Goal: Information Seeking & Learning: Find specific fact

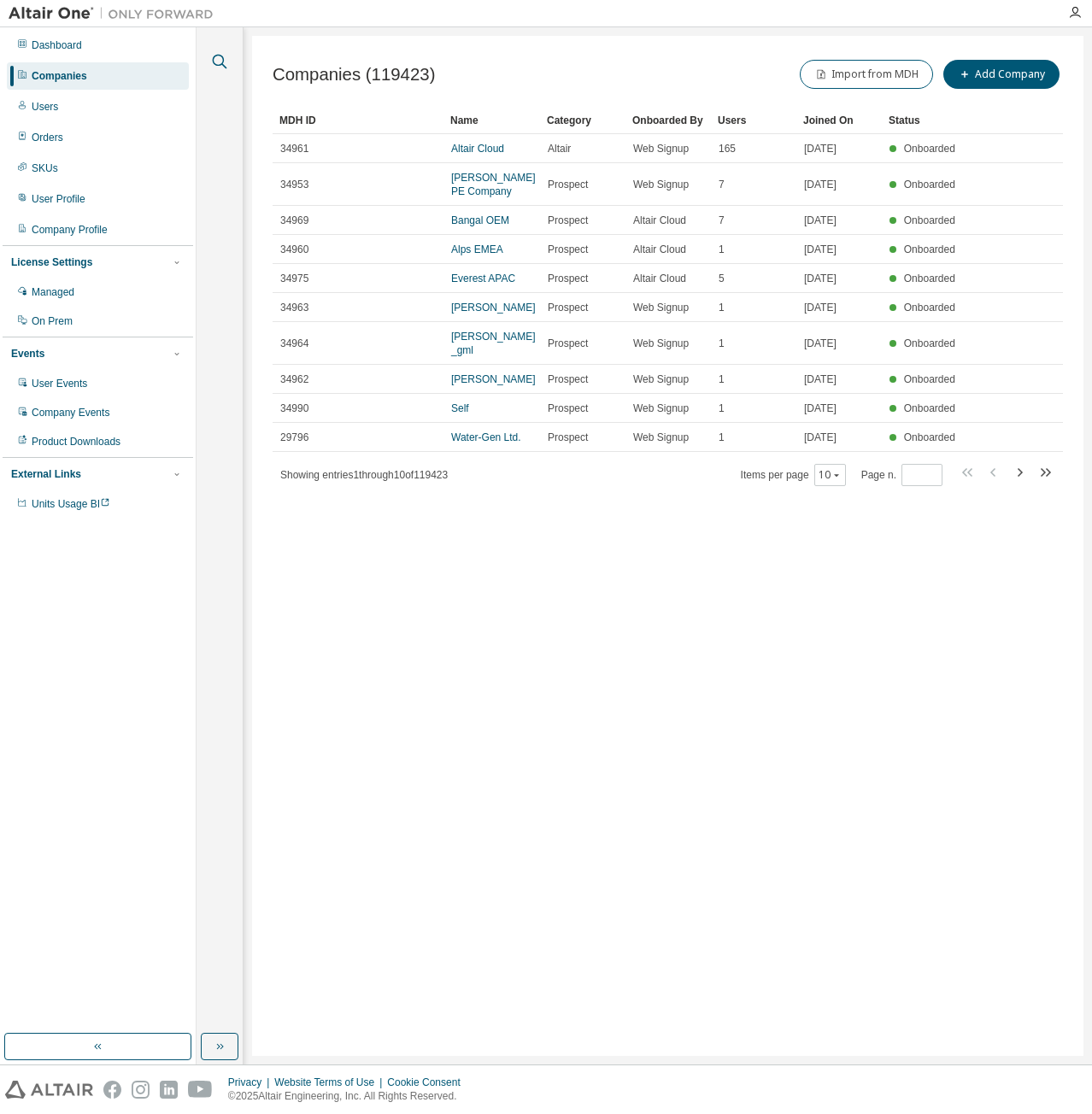
click at [214, 68] on icon "button" at bounding box center [220, 61] width 21 height 21
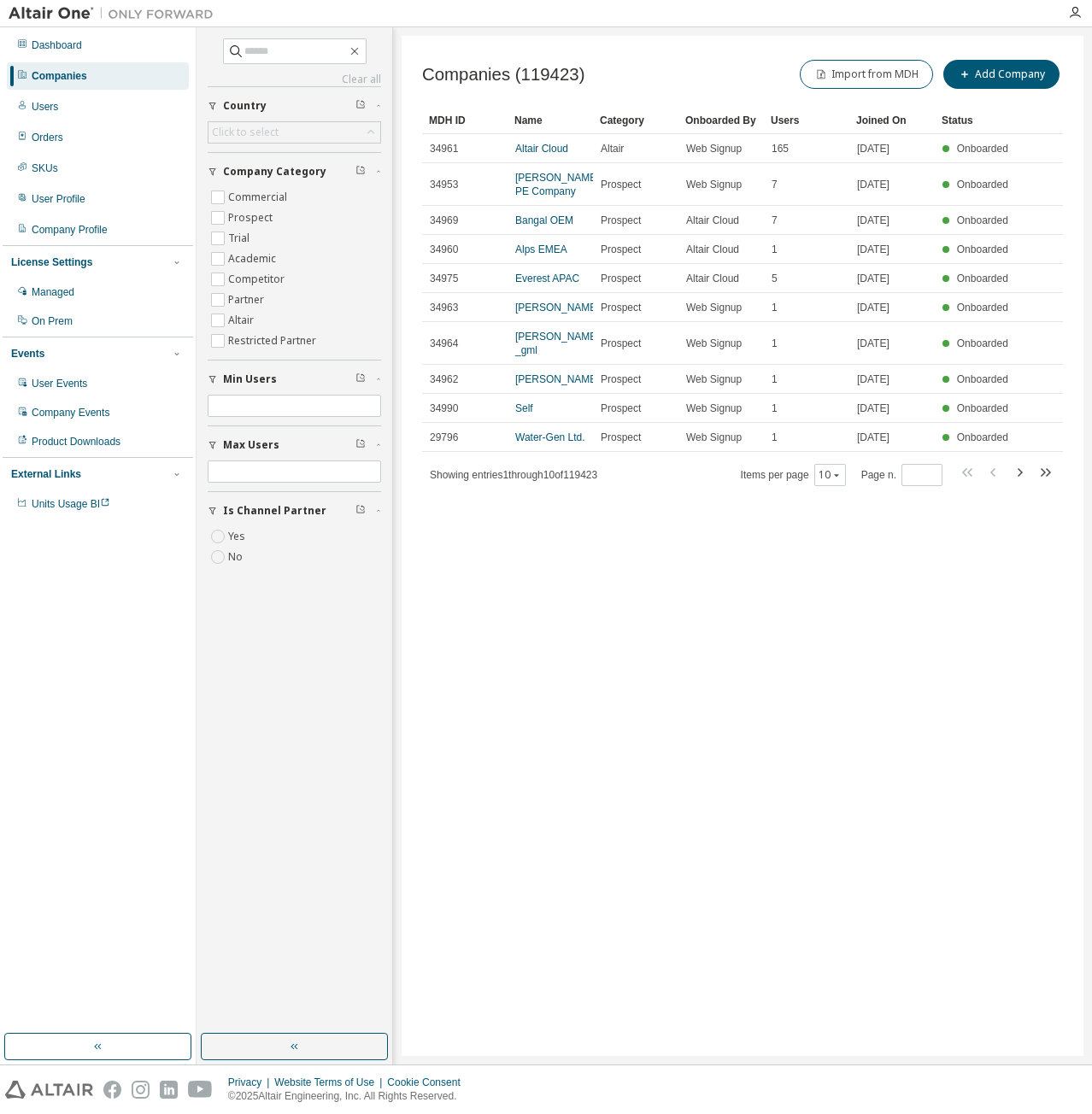
click at [270, 64] on div "Clear all Is Channel Partner Yes No Max Users Min Users Company Category Commer…" at bounding box center [294, 306] width 173 height 538
click at [275, 54] on input "text" at bounding box center [295, 51] width 102 height 17
type input "****"
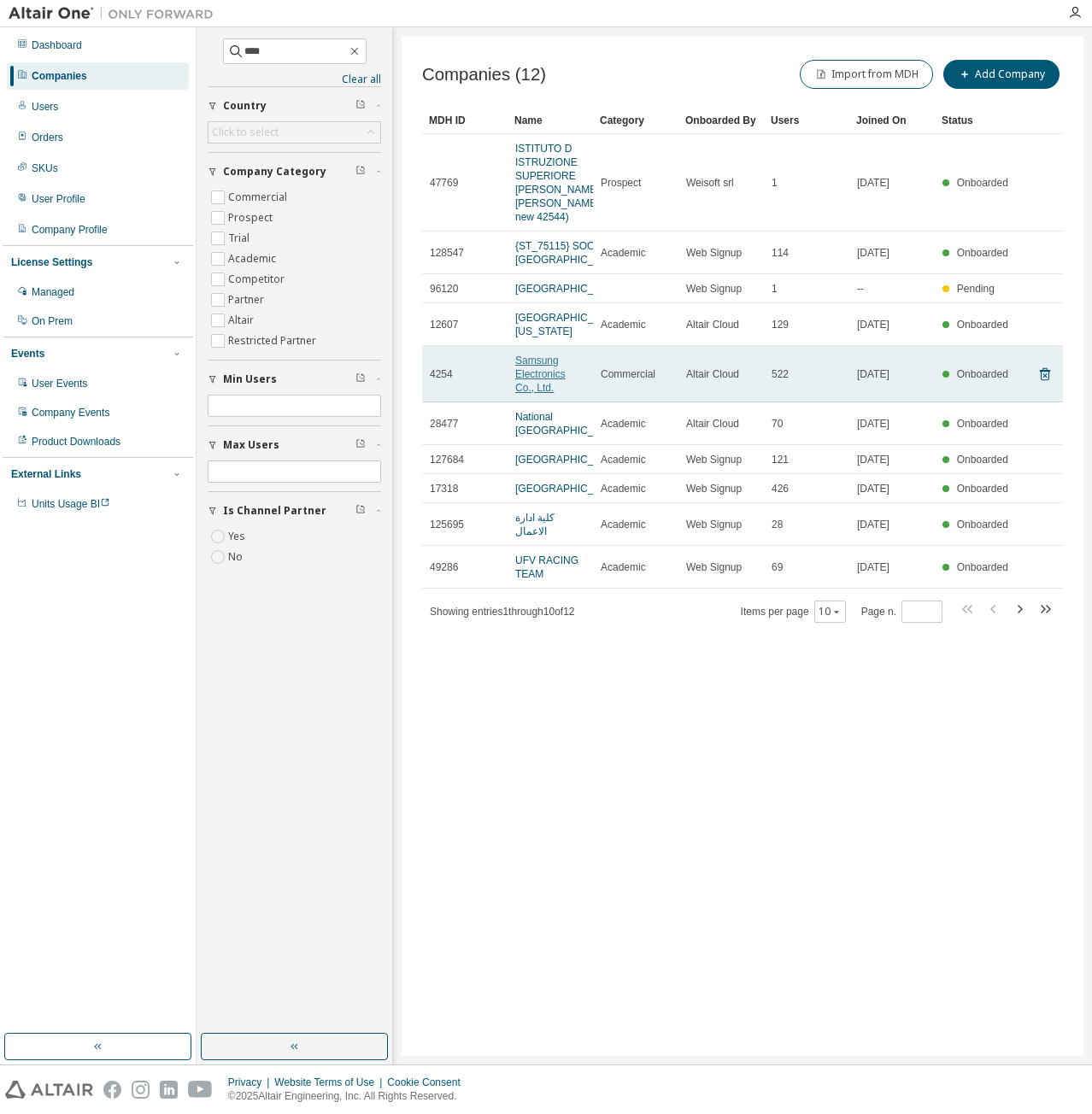
click at [544, 394] on link "Samsung Electronics Co., Ltd." at bounding box center [540, 374] width 50 height 39
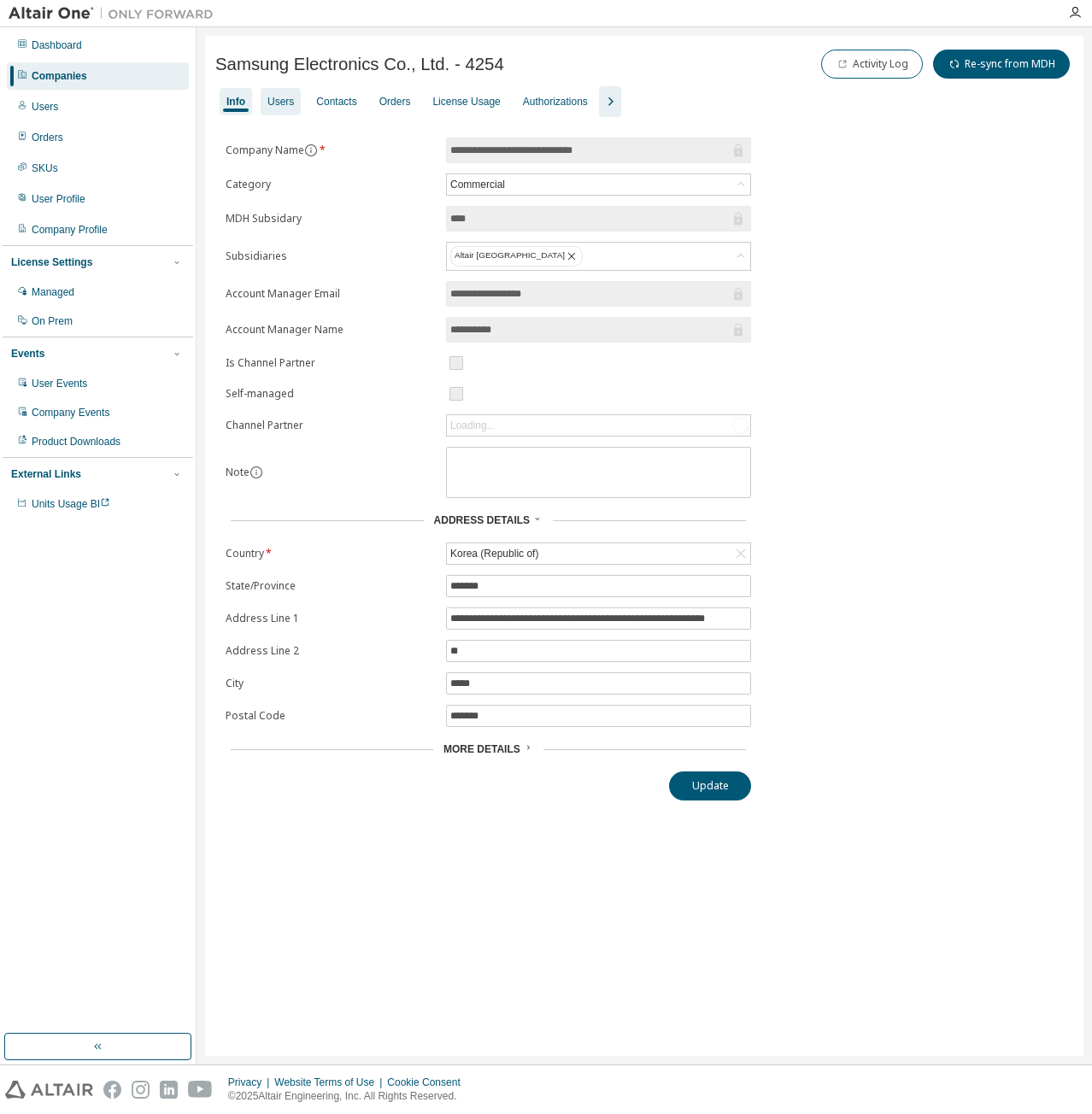
click at [289, 98] on div "Users" at bounding box center [280, 102] width 27 height 14
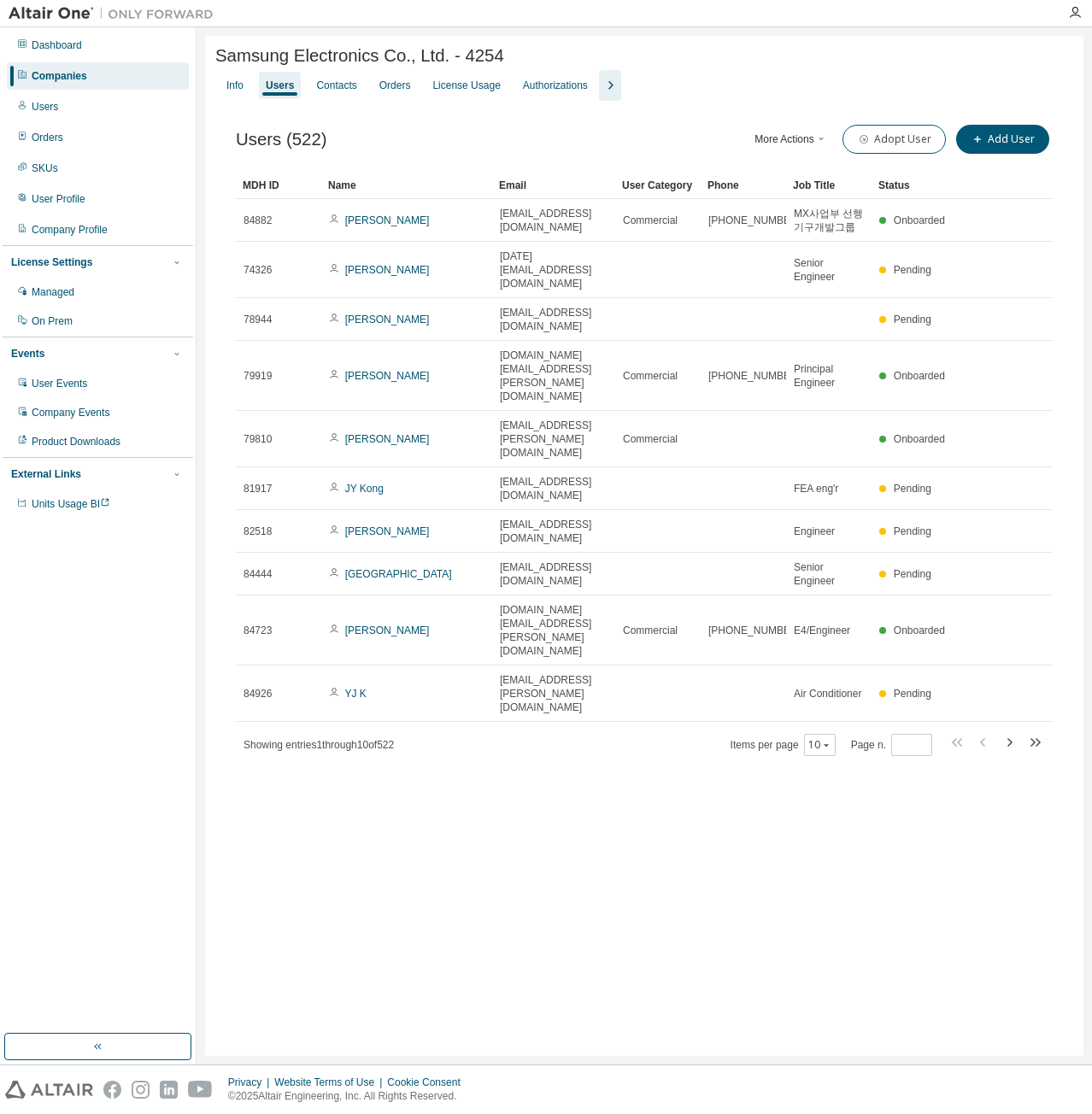
click at [828, 140] on span "button" at bounding box center [821, 139] width 14 height 14
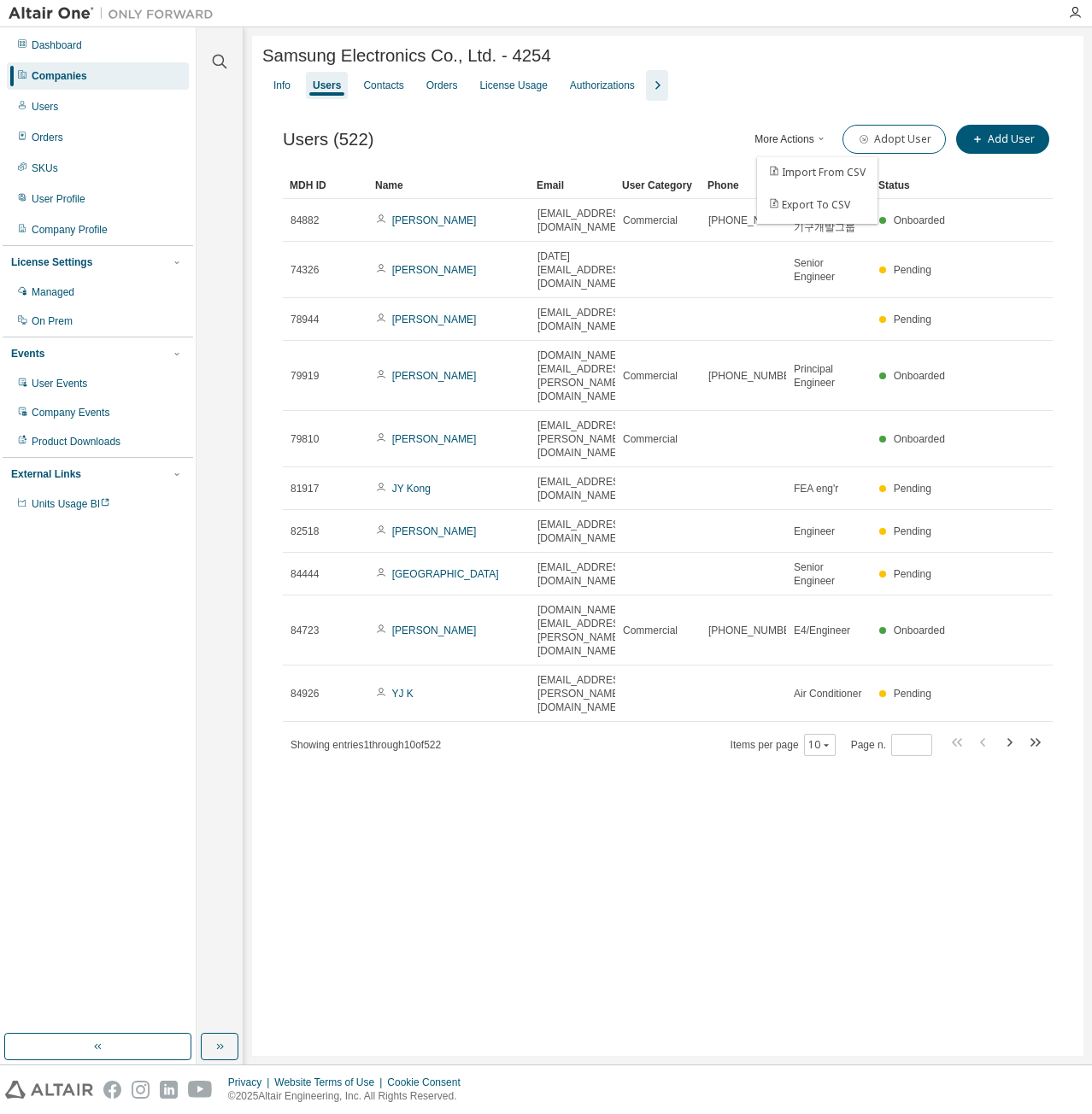
click at [808, 100] on div "Info Users Contacts Orders License Usage Authorizations" at bounding box center [667, 86] width 811 height 31
click at [227, 64] on icon "button" at bounding box center [220, 61] width 21 height 21
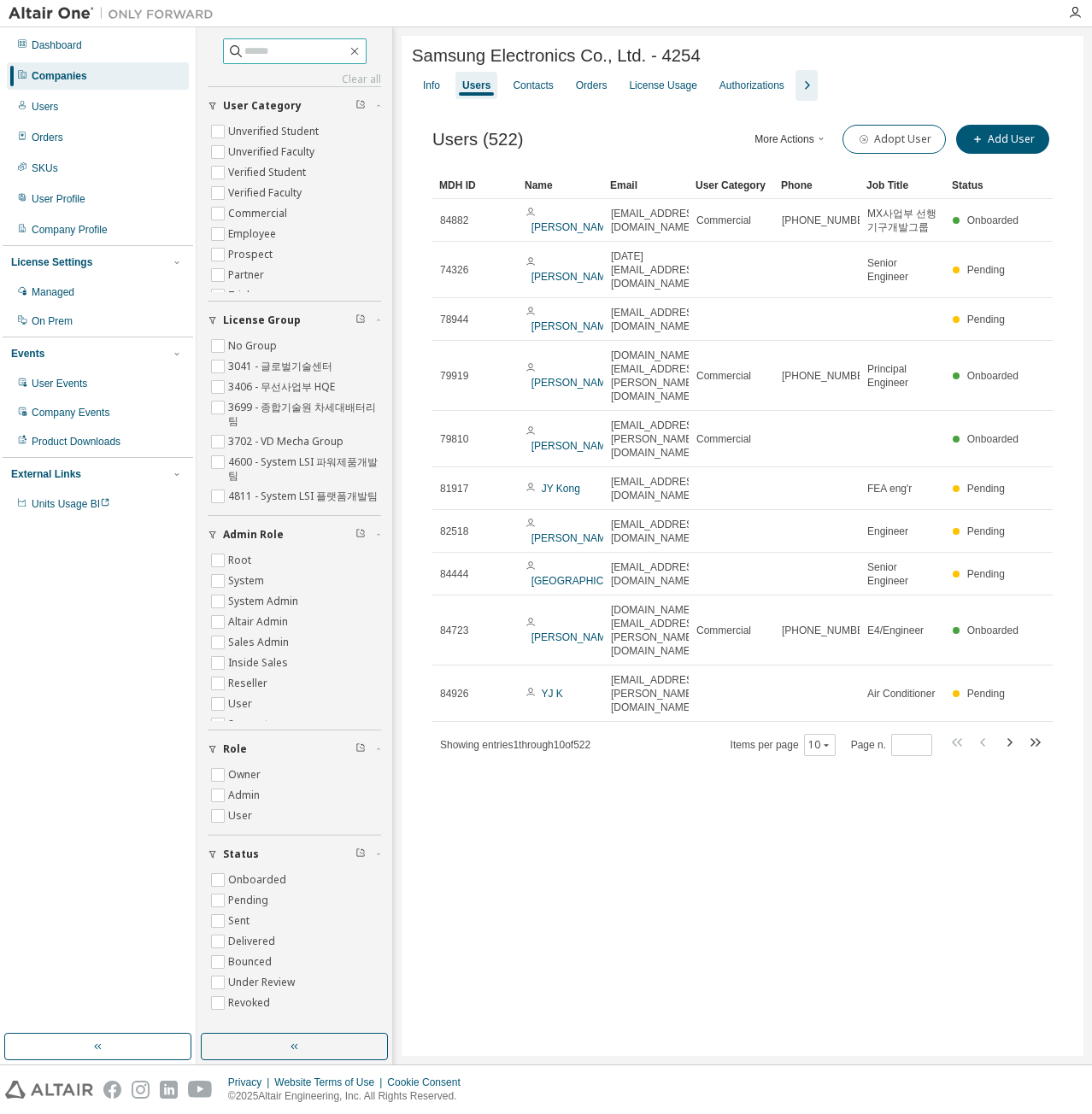
click at [290, 56] on input "text" at bounding box center [295, 51] width 102 height 17
paste input "**********"
type input "**********"
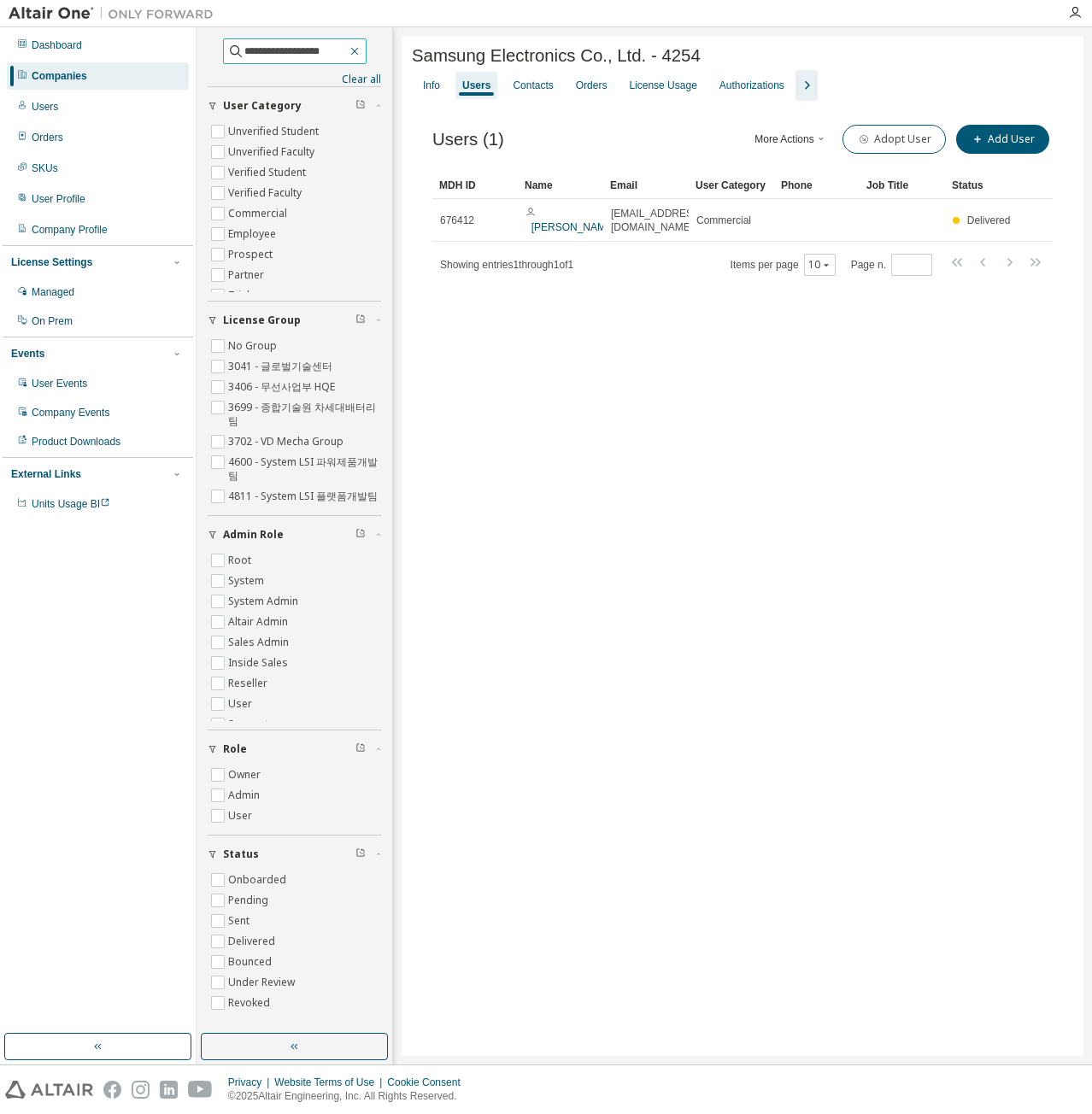
click at [362, 55] on icon "button" at bounding box center [355, 51] width 14 height 14
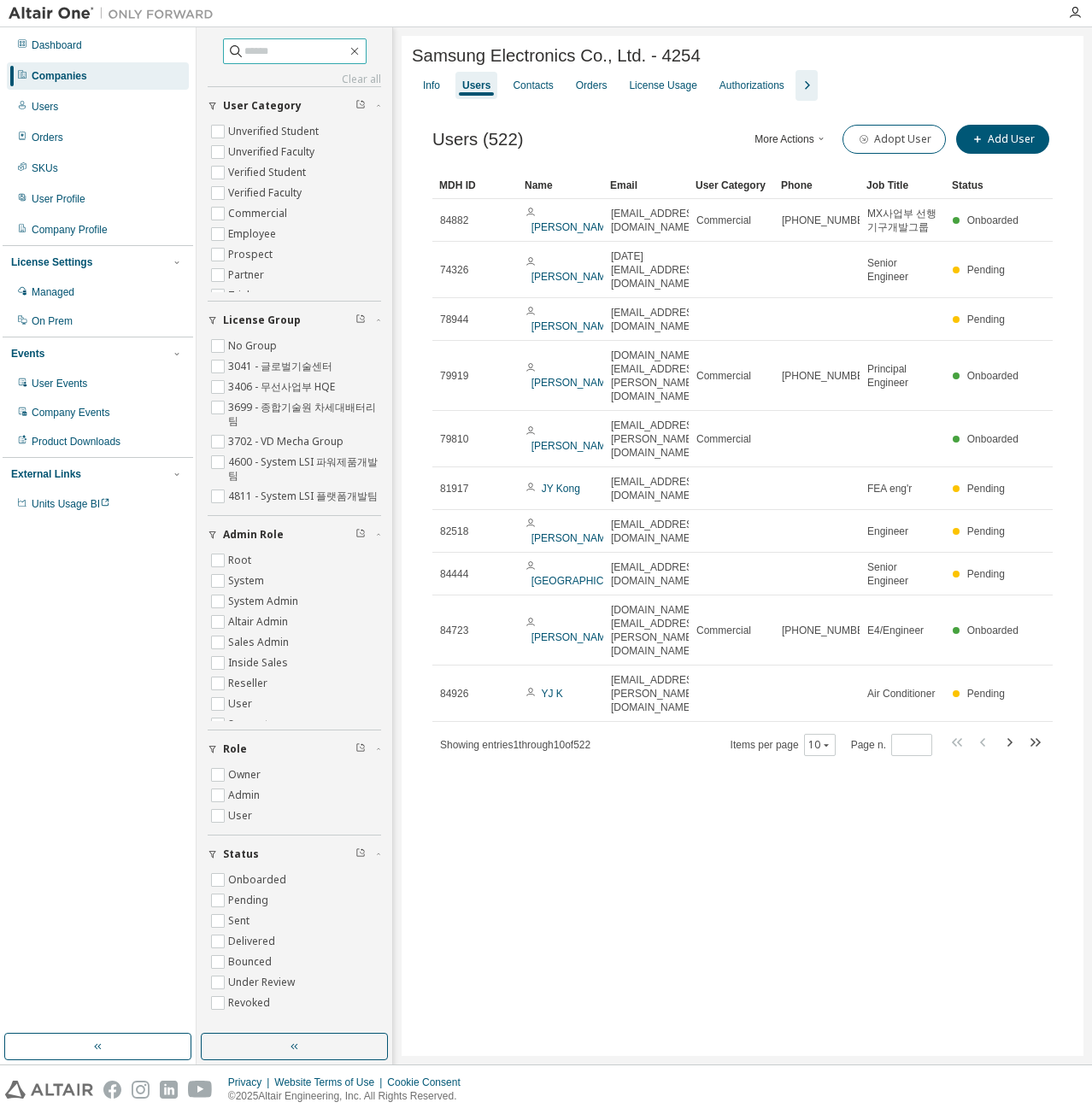
click at [363, 56] on span at bounding box center [355, 51] width 16 height 16
click at [362, 49] on icon "button" at bounding box center [355, 51] width 14 height 14
click at [132, 48] on div "Dashboard" at bounding box center [98, 46] width 182 height 28
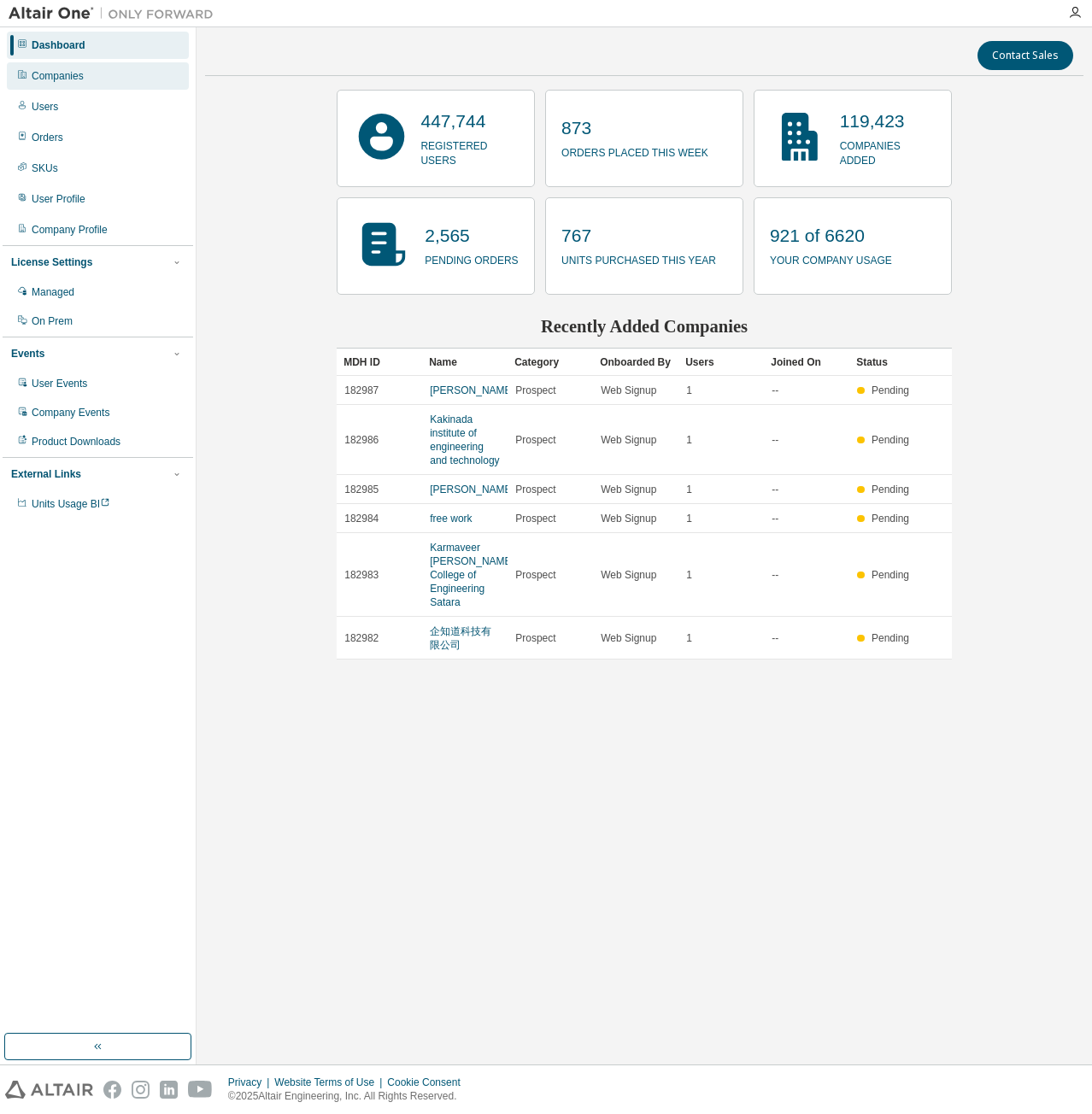
click at [126, 73] on div "Companies" at bounding box center [98, 76] width 182 height 28
